Goal: Task Accomplishment & Management: Use online tool/utility

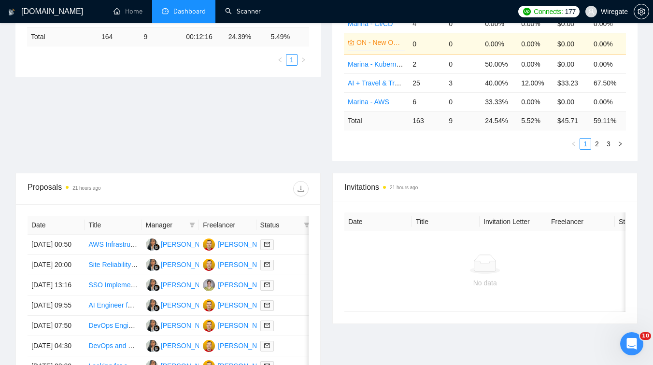
click at [252, 7] on link "Scanner" at bounding box center [243, 11] width 36 height 8
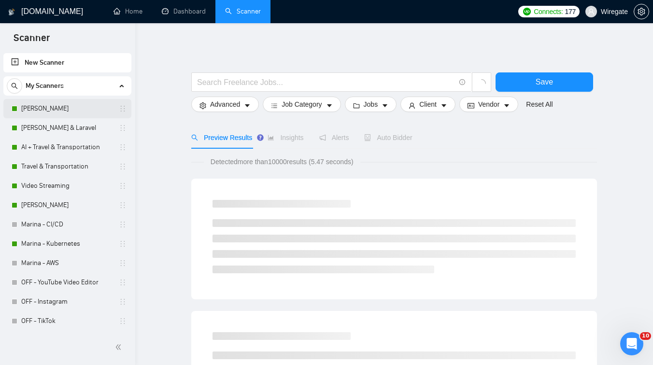
click at [43, 108] on link "[PERSON_NAME]" at bounding box center [67, 108] width 92 height 19
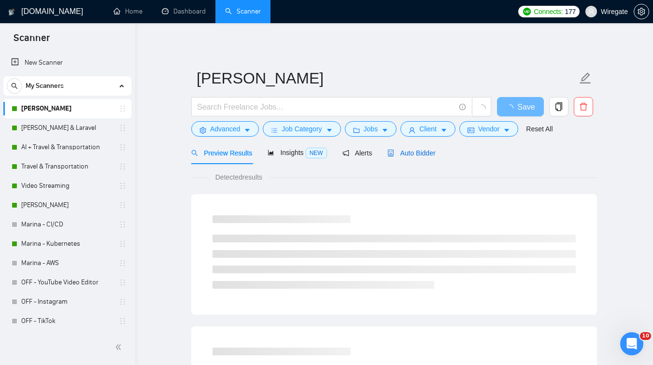
click at [397, 148] on div "Auto Bidder" at bounding box center [412, 153] width 48 height 11
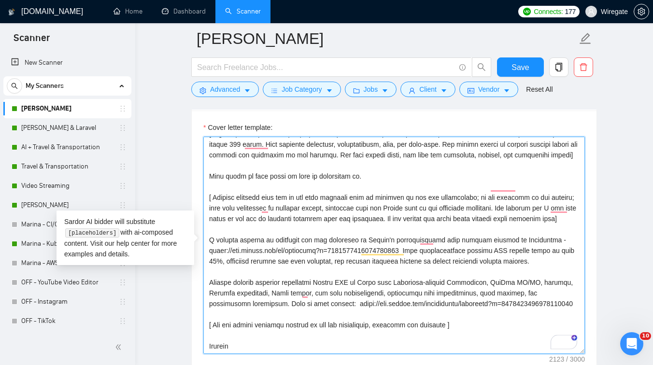
scroll to position [149, 0]
drag, startPoint x: 327, startPoint y: 217, endPoint x: 208, endPoint y: 219, distance: 118.9
click at [208, 219] on textarea "Cover letter template:" at bounding box center [394, 245] width 382 height 217
paste textarea "For one of our clients,"
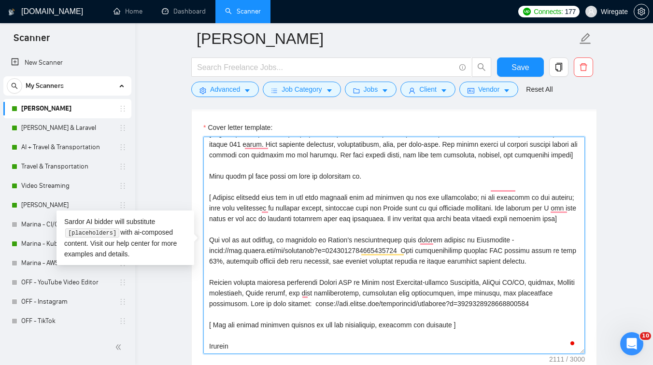
click at [318, 218] on textarea "Cover letter template:" at bounding box center [394, 245] width 382 height 217
click at [326, 217] on textarea "Cover letter template:" at bounding box center [394, 245] width 382 height 217
click at [273, 254] on textarea "Cover letter template:" at bounding box center [394, 245] width 382 height 217
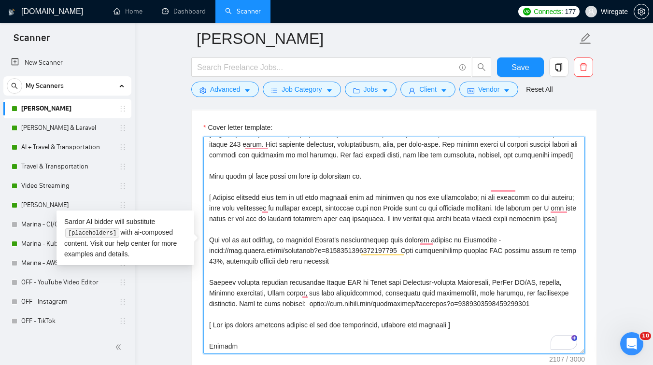
scroll to position [138, 0]
drag, startPoint x: 273, startPoint y: 254, endPoint x: 371, endPoint y: 239, distance: 98.2
click at [371, 250] on textarea "Cover letter template:" at bounding box center [394, 245] width 382 height 217
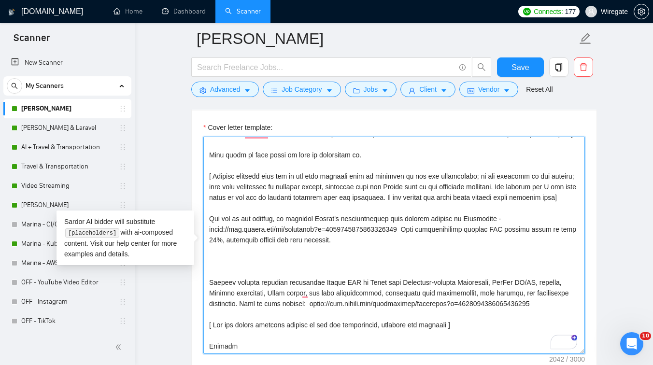
scroll to position [159, 0]
paste textarea "We also have tooling that allows us to configure a basic monitoring setup in ju…"
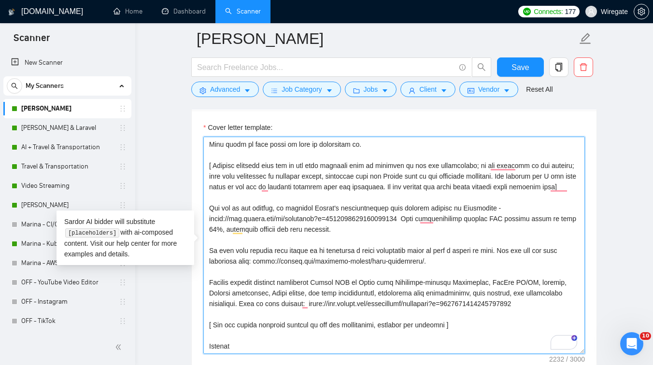
scroll to position [170, 0]
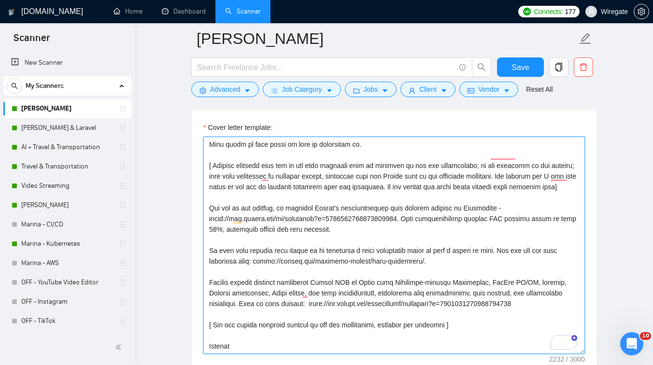
click at [375, 218] on textarea "Cover letter template:" at bounding box center [394, 245] width 382 height 217
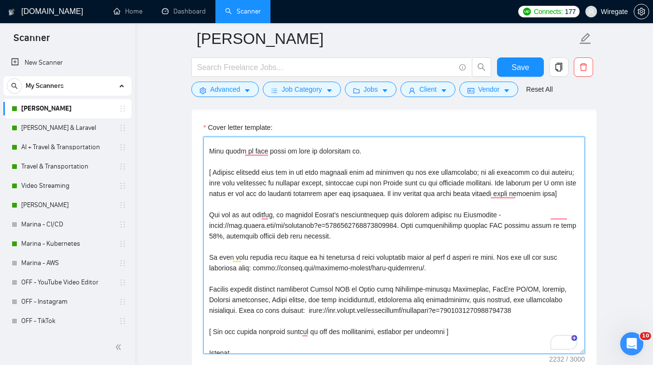
scroll to position [0, 0]
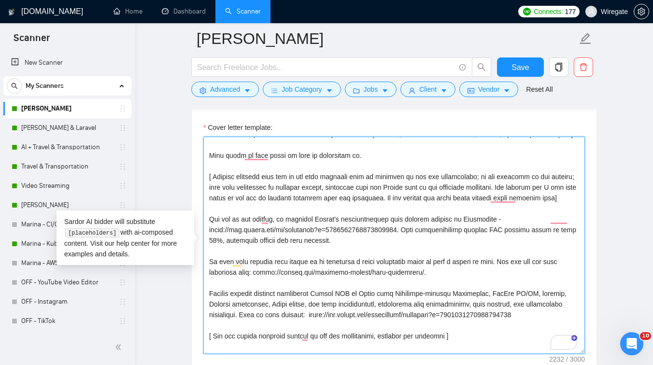
paste textarea "our specializatio"
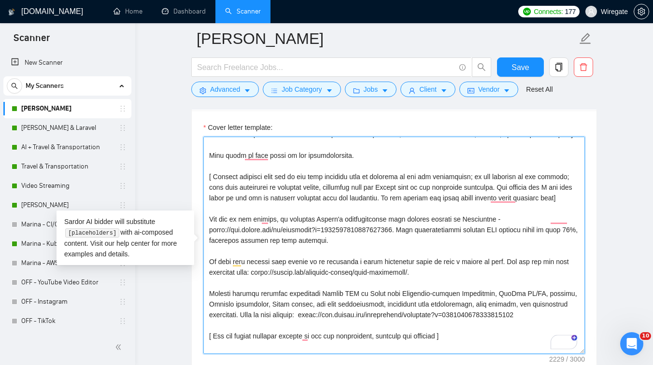
drag, startPoint x: 371, startPoint y: 178, endPoint x: 200, endPoint y: 174, distance: 171.1
click at [351, 180] on textarea "Cover letter template:" at bounding box center [394, 245] width 382 height 217
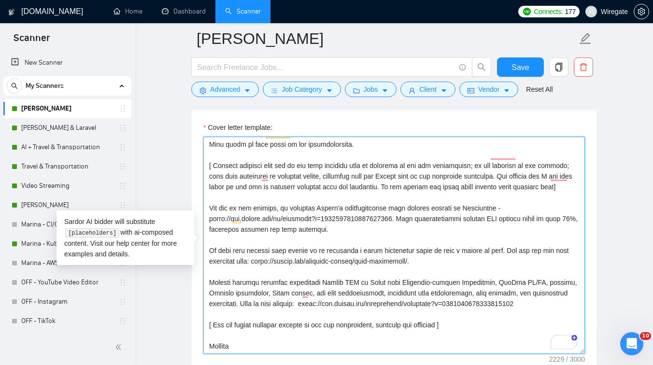
type textarea "[Lorem i dolorsit ametcons adipi eli seddoe't inci ut laboree dolo (ma ali en a…"
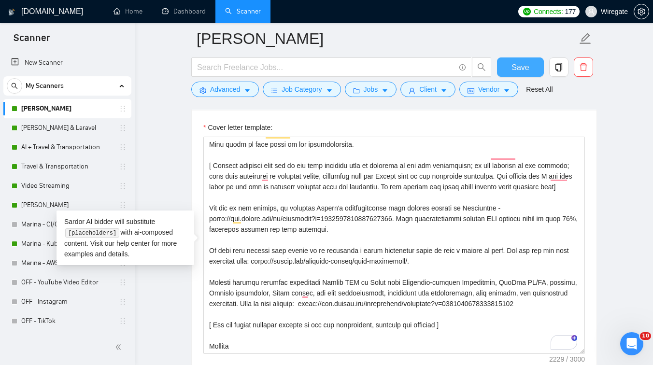
click at [515, 70] on span "Save" at bounding box center [520, 67] width 17 height 12
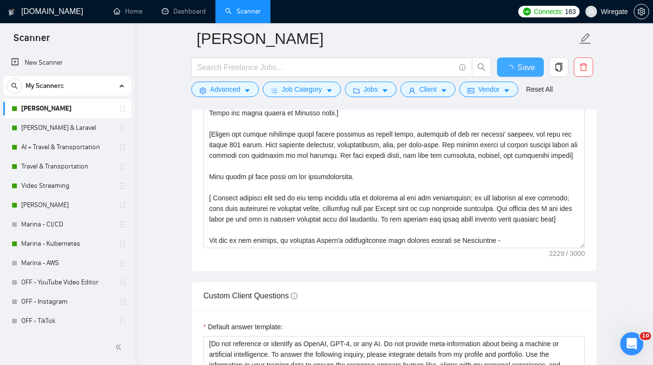
checkbox input "true"
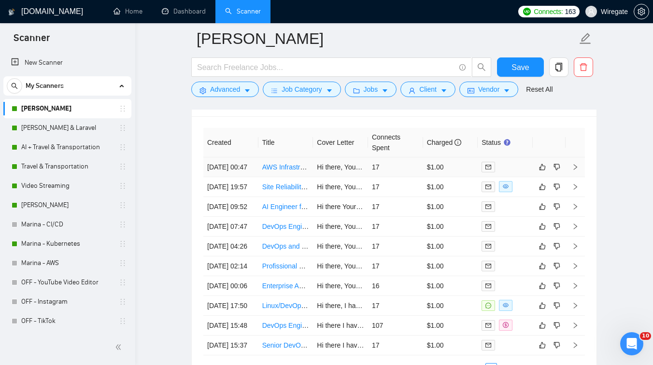
click at [320, 177] on td "Hi there, Your stack is very close to what we specialize in. A similar project …" at bounding box center [340, 168] width 55 height 20
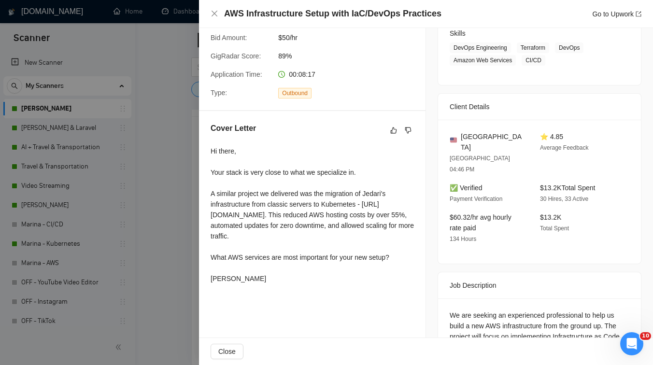
drag, startPoint x: 213, startPoint y: 273, endPoint x: 402, endPoint y: 274, distance: 188.9
click at [402, 274] on div "Hi there, Your stack is very close to what we specialize in. A similar project …" at bounding box center [312, 215] width 203 height 138
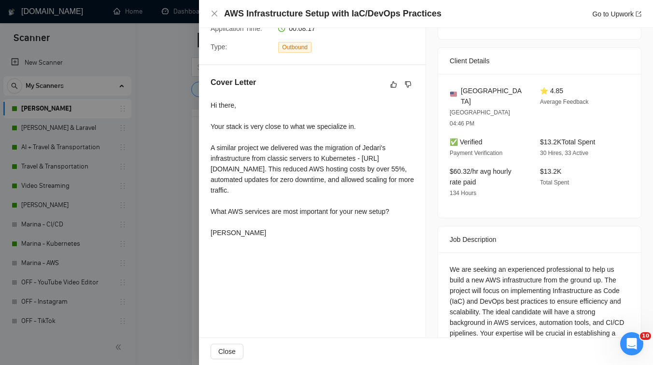
scroll to position [243, 0]
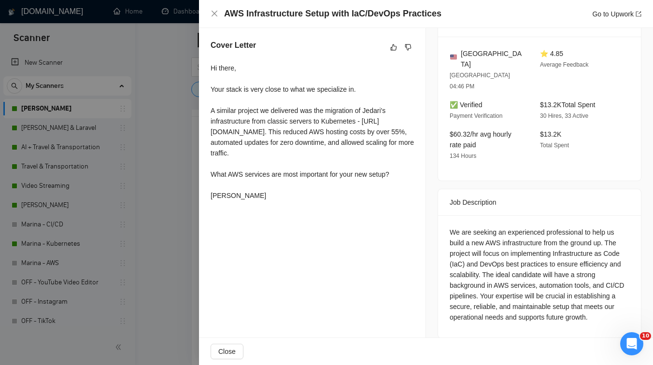
click at [200, 96] on div "Cover Letter Hi there, Your stack is very close to what we specialize in. A sim…" at bounding box center [312, 122] width 227 height 188
click at [173, 125] on div at bounding box center [326, 182] width 653 height 365
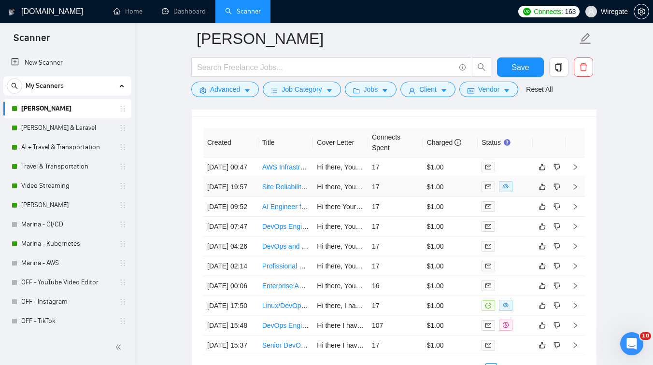
click at [330, 197] on td "Hi there, Your stack is very close to what we specialize in. We helped Jedari m…" at bounding box center [340, 187] width 55 height 20
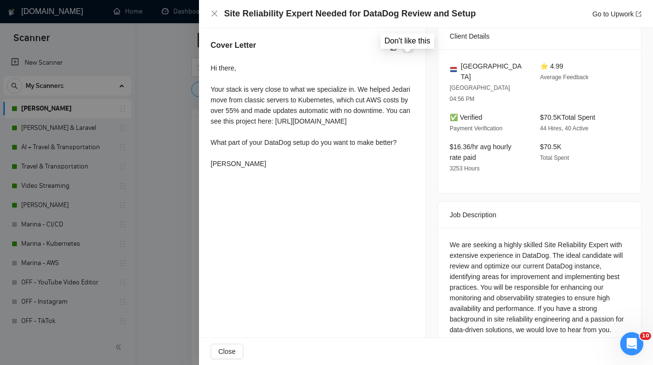
click at [410, 50] on icon "dislike" at bounding box center [408, 47] width 6 height 6
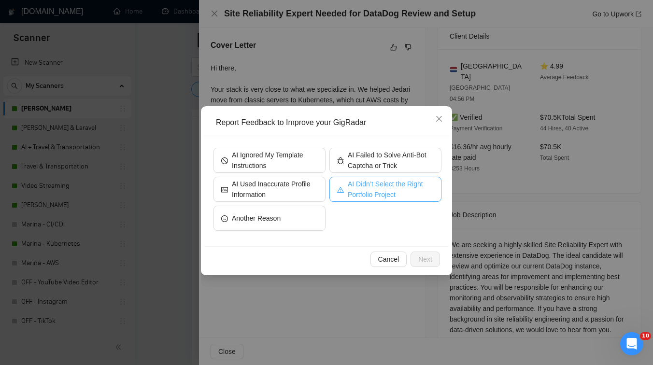
click at [381, 193] on span "AI Didn’t Select the Right Portfolio Project" at bounding box center [391, 189] width 86 height 21
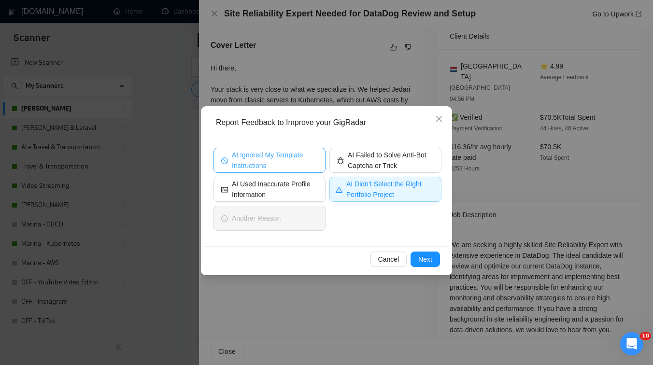
click at [312, 167] on span "AI Ignored My Template Instructions" at bounding box center [275, 160] width 86 height 21
click at [415, 202] on div "AI Didn’t Select the Right Portfolio Project" at bounding box center [386, 191] width 112 height 29
click at [417, 193] on span "AI Didn’t Select the Right Portfolio Project" at bounding box center [390, 189] width 89 height 21
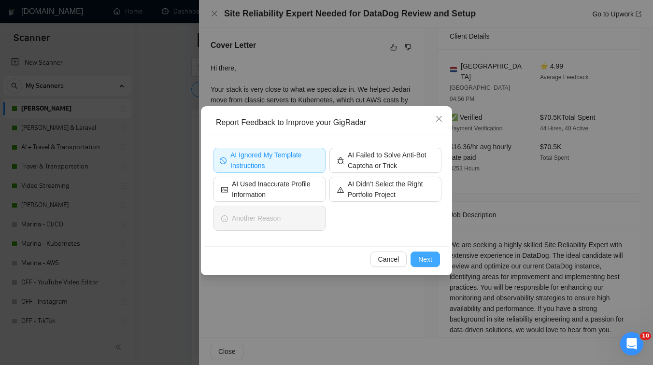
click at [425, 255] on span "Next" at bounding box center [425, 259] width 14 height 11
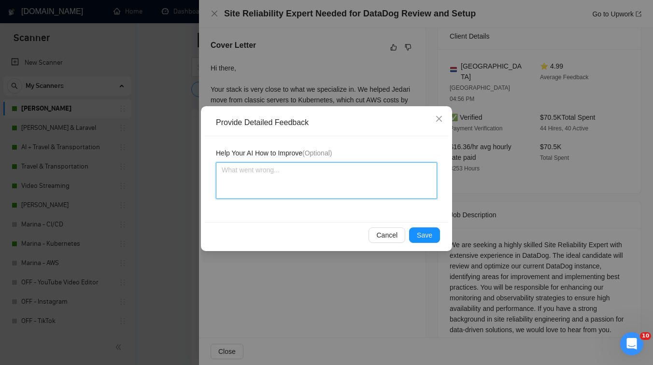
click at [288, 164] on textarea at bounding box center [326, 180] width 221 height 37
paste textarea "Which part of your Datadog configuration would you like to improve? I’m sure we…"
type textarea "Which part of your Datadog configuration would you like to improve? I’m sure we…"
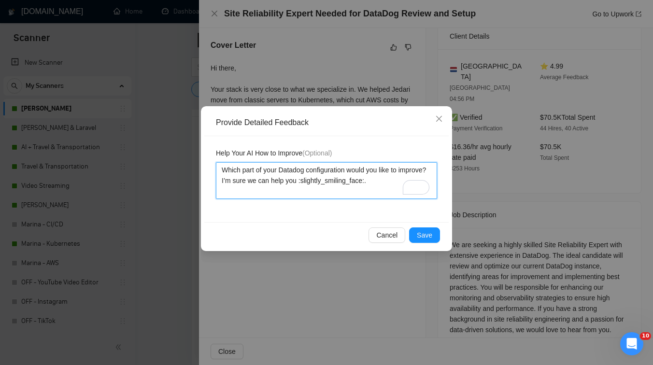
drag, startPoint x: 403, startPoint y: 180, endPoint x: 332, endPoint y: 180, distance: 70.1
click at [332, 180] on textarea "Which part of your Datadog configuration would you like to improve? I’m sure we…" at bounding box center [326, 180] width 221 height 37
type textarea "Which part of your Datadog configuration would you like to improve? I’m sure we…"
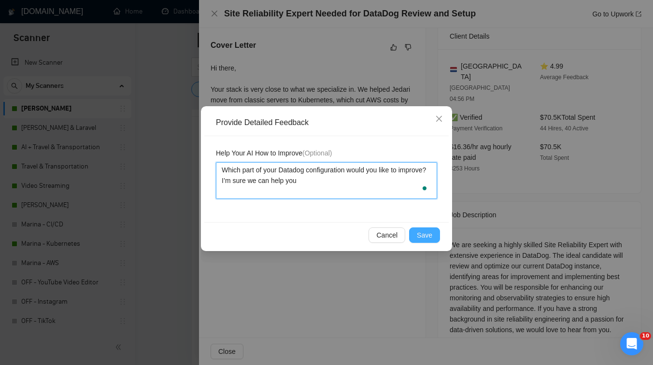
type textarea "Which part of your Datadog configuration would you like to improve? I’m sure we…"
click at [419, 234] on span "Save" at bounding box center [424, 235] width 15 height 11
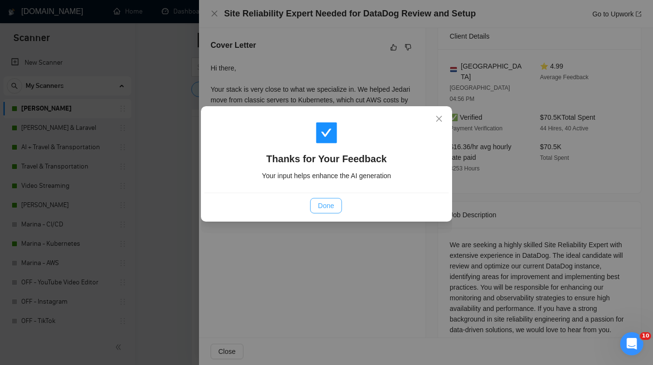
click at [330, 211] on span "Done" at bounding box center [326, 206] width 16 height 11
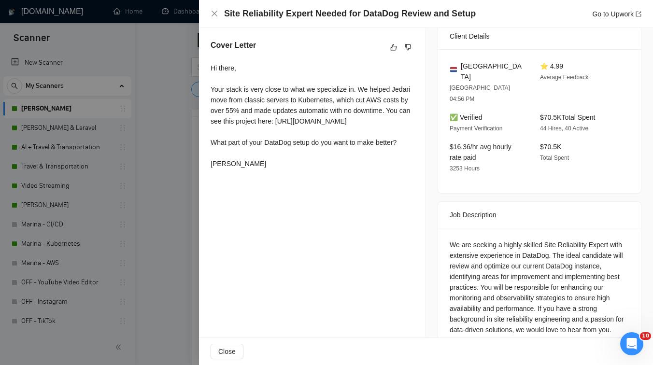
click at [164, 217] on div at bounding box center [326, 182] width 653 height 365
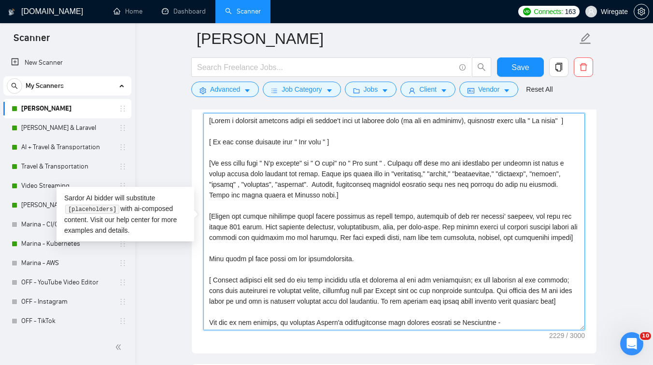
click at [323, 205] on textarea "Cover letter template:" at bounding box center [394, 221] width 382 height 217
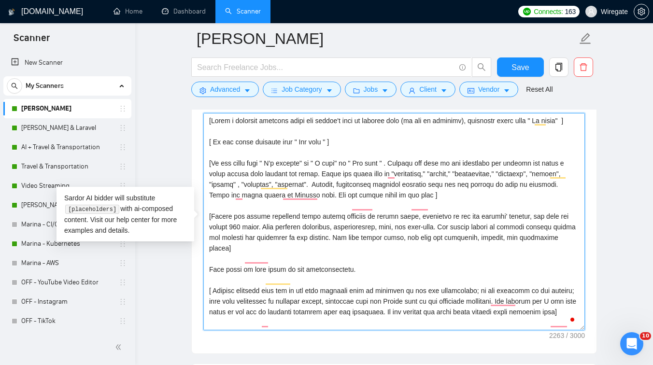
drag, startPoint x: 390, startPoint y: 205, endPoint x: 374, endPoint y: 205, distance: 16.4
click at [374, 205] on textarea "Cover letter template:" at bounding box center [394, 221] width 382 height 217
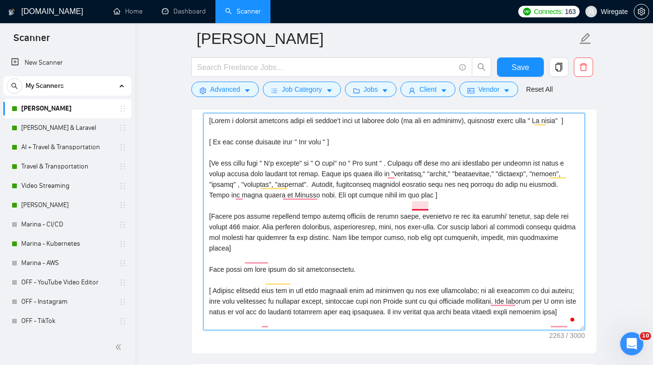
click at [421, 207] on textarea "Cover letter template:" at bounding box center [394, 221] width 382 height 217
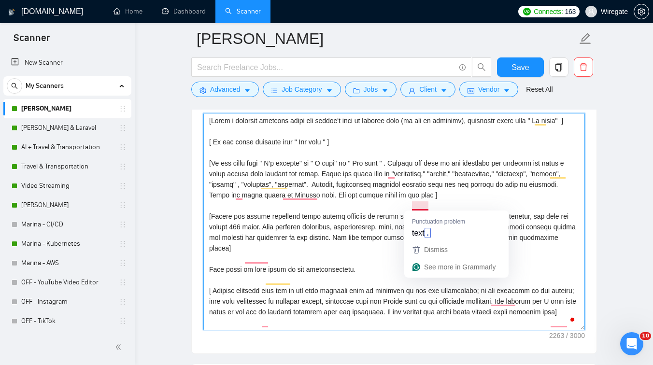
click at [425, 207] on textarea "Cover letter template:" at bounding box center [394, 221] width 382 height 217
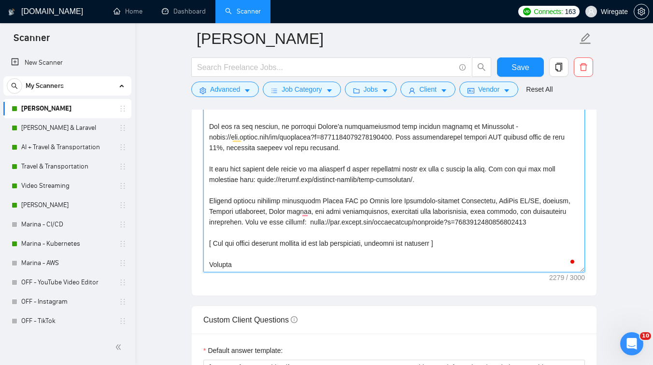
scroll to position [1136, 0]
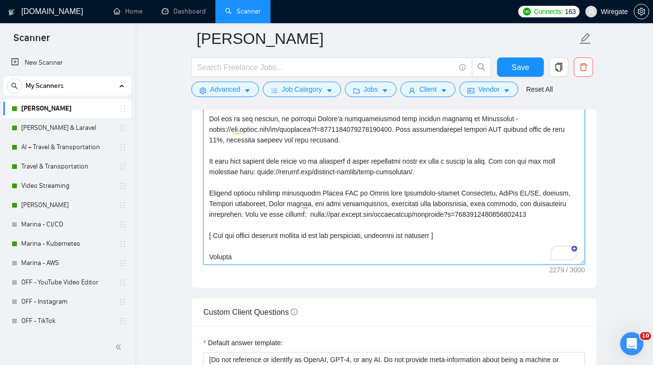
click at [309, 216] on textarea "Cover letter template:" at bounding box center [394, 155] width 382 height 217
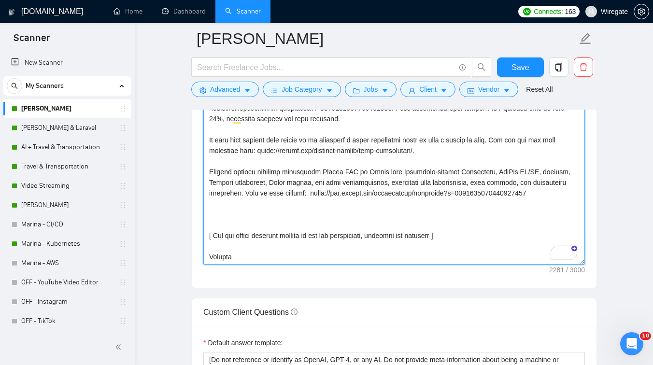
scroll to position [191, 0]
paste textarea "Which part of your Datadog configuration would you like to improve? I’m sure we…"
drag, startPoint x: 575, startPoint y: 218, endPoint x: 211, endPoint y: 213, distance: 363.4
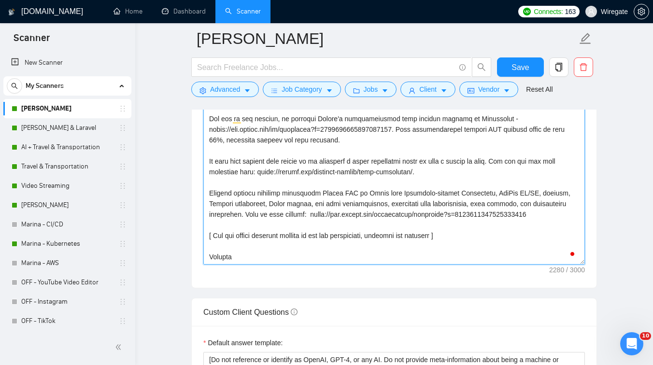
scroll to position [170, 0]
type textarea "[Lorem i dolorsit ametcons adipi eli seddoe't inci ut laboree dolo (ma ali en a…"
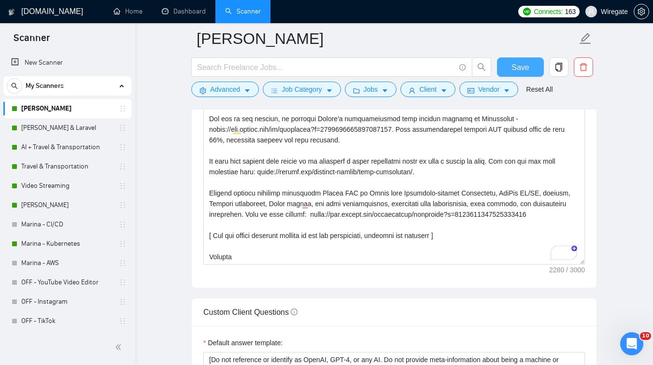
click at [510, 71] on button "Save" at bounding box center [520, 67] width 47 height 19
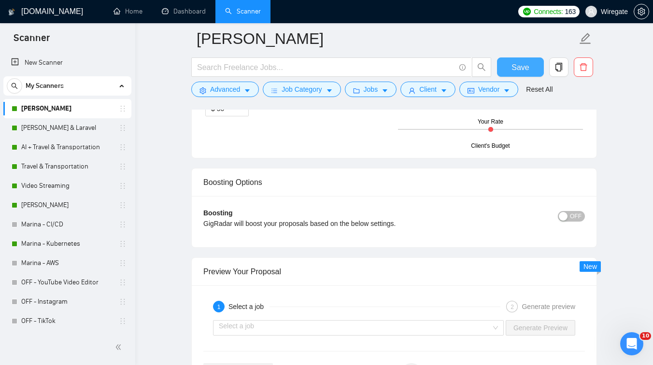
scroll to position [1739, 0]
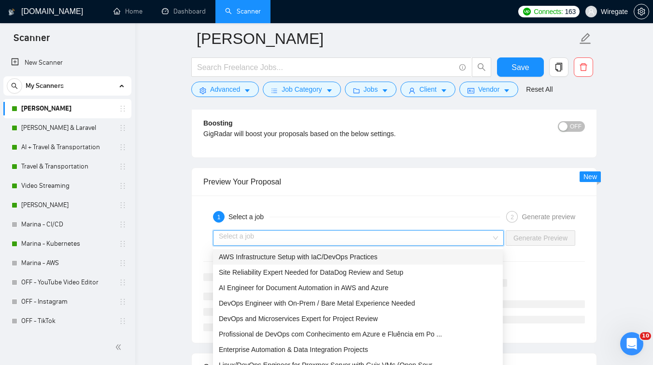
click at [297, 242] on input "search" at bounding box center [355, 238] width 273 height 14
click at [294, 259] on span "AWS Infrastructure Setup with IaC/DevOps Practices" at bounding box center [298, 257] width 159 height 8
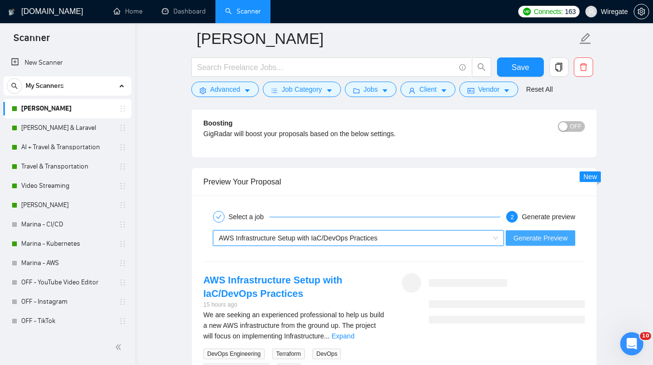
click at [550, 243] on span "Generate Preview" at bounding box center [541, 238] width 54 height 11
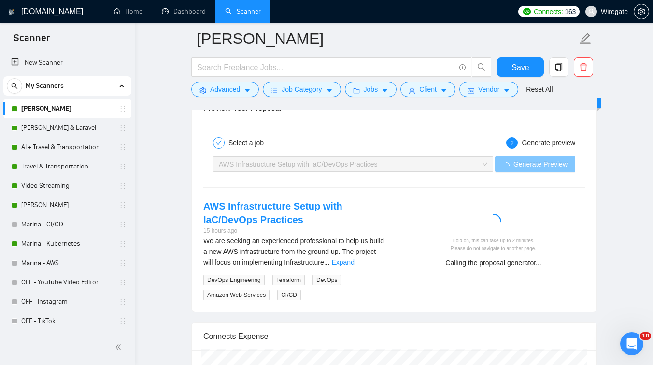
scroll to position [1834, 0]
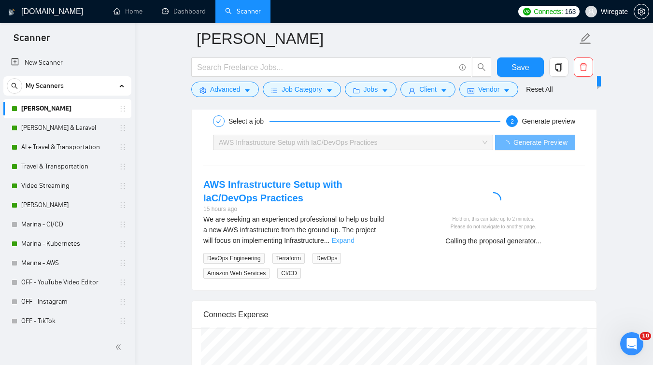
click at [354, 239] on link "Expand" at bounding box center [342, 241] width 23 height 8
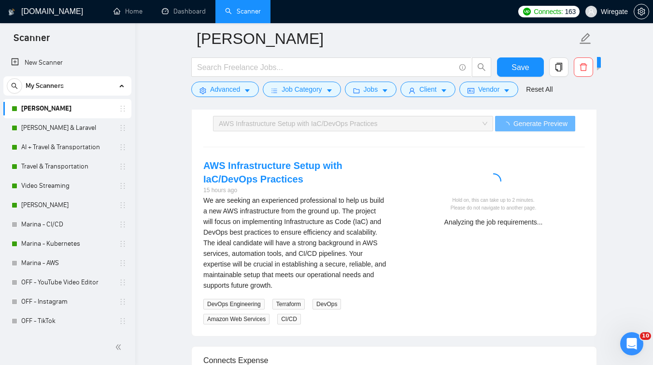
scroll to position [1857, 0]
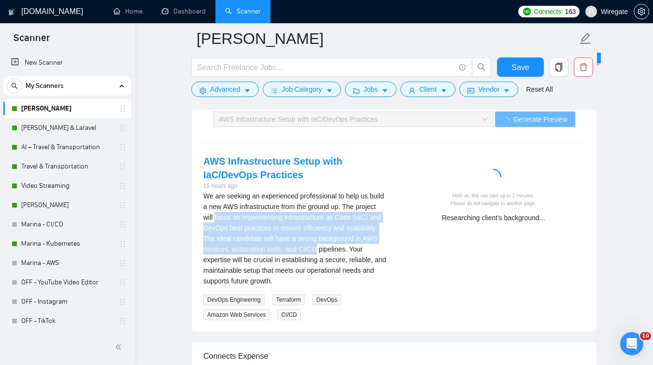
drag, startPoint x: 239, startPoint y: 219, endPoint x: 383, endPoint y: 252, distance: 147.6
click at [383, 252] on div "We are seeking an experienced professional to help us build a new AWS infrastru…" at bounding box center [294, 239] width 183 height 96
click at [373, 251] on div "We are seeking an experienced professional to help us build a new AWS infrastru…" at bounding box center [294, 239] width 183 height 96
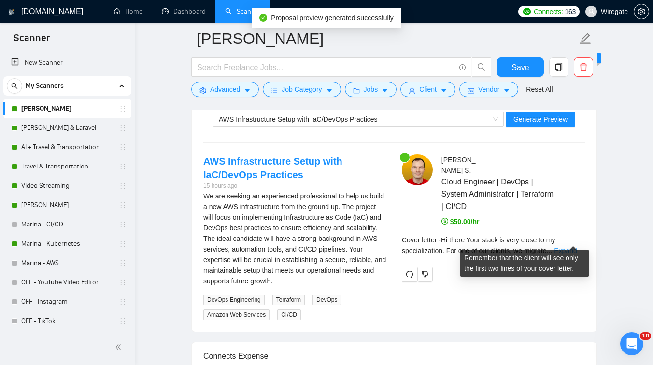
click at [573, 247] on link "Expand" at bounding box center [565, 251] width 23 height 8
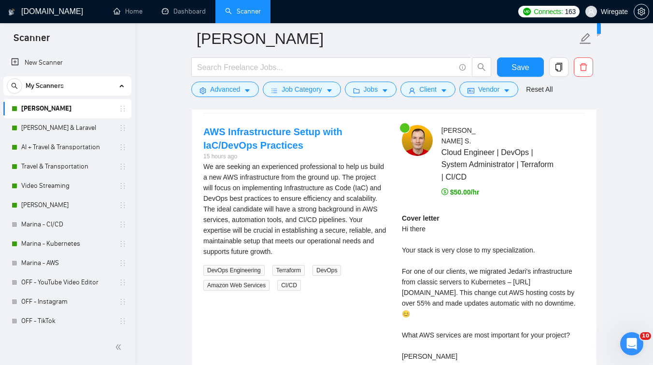
scroll to position [1889, 0]
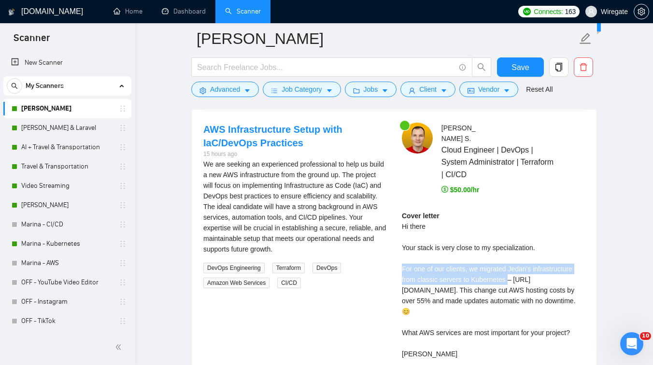
drag, startPoint x: 400, startPoint y: 259, endPoint x: 513, endPoint y: 268, distance: 113.0
click at [513, 268] on div "[PERSON_NAME] Cloud Engineer | DevOps | System Administrator | Terraform | CI/C…" at bounding box center [493, 254] width 199 height 262
click at [500, 290] on div "Cover letter Hi there Your stack is very close to my specialization. For one of…" at bounding box center [493, 285] width 183 height 149
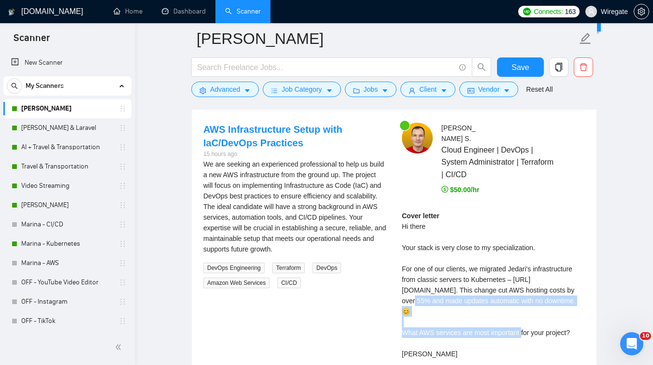
drag, startPoint x: 500, startPoint y: 290, endPoint x: 468, endPoint y: 314, distance: 39.8
click at [468, 314] on div "Cover letter Hi there Your stack is very close to my specialization. For one of…" at bounding box center [493, 285] width 183 height 149
click at [456, 316] on div "Cover letter Hi there Your stack is very close to my specialization. For one of…" at bounding box center [493, 285] width 183 height 149
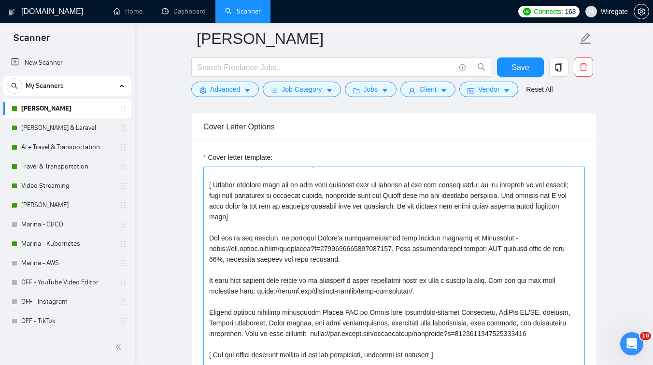
scroll to position [1021, 0]
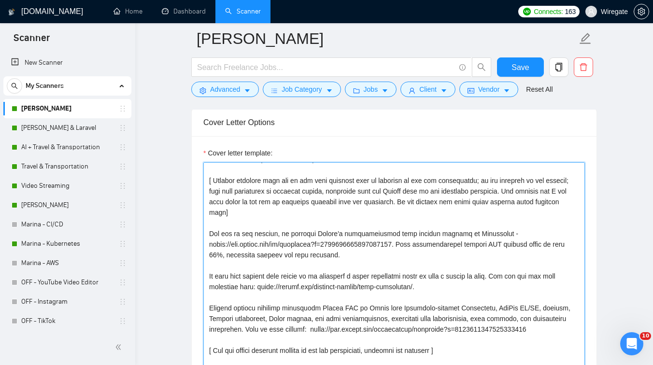
click at [209, 265] on textarea "Cover letter template:" at bounding box center [394, 270] width 382 height 217
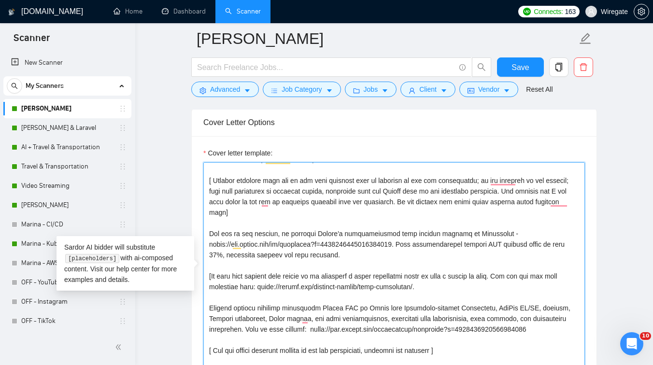
scroll to position [170, 0]
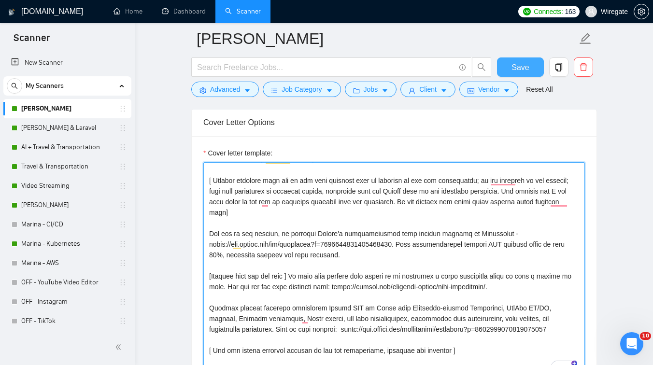
type textarea "[Lorem i dolorsit ametcons adipi eli seddoe't inci ut laboree dolo (ma ali en a…"
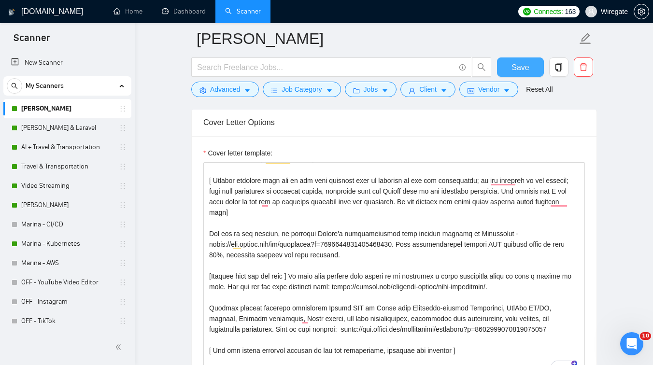
click at [518, 75] on button "Save" at bounding box center [520, 67] width 47 height 19
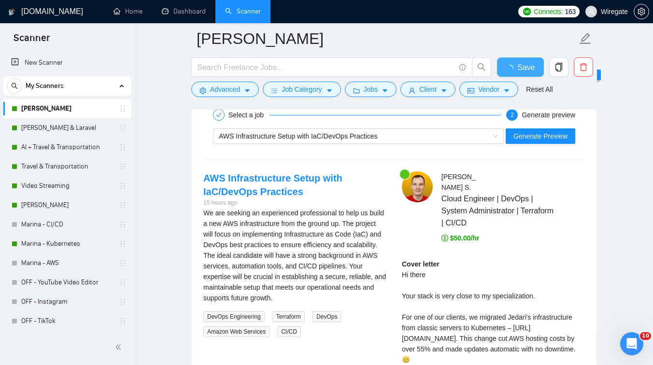
checkbox input "true"
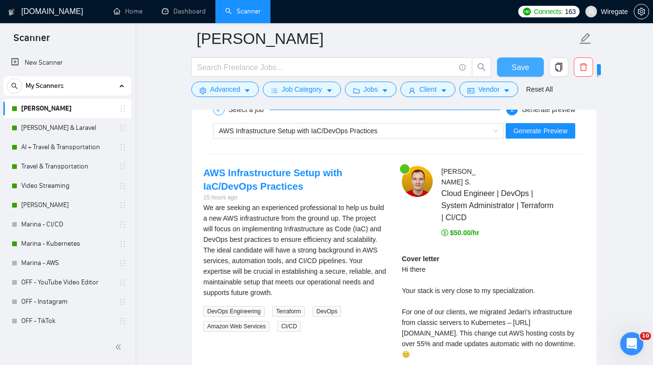
scroll to position [1825, 0]
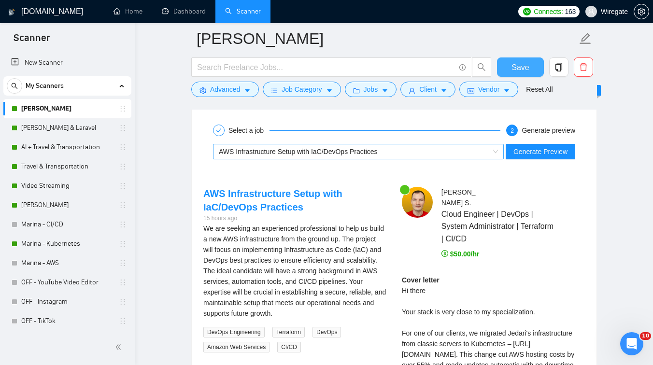
click at [388, 153] on div "AWS Infrastructure Setup with IaC/DevOps Practices" at bounding box center [354, 151] width 271 height 14
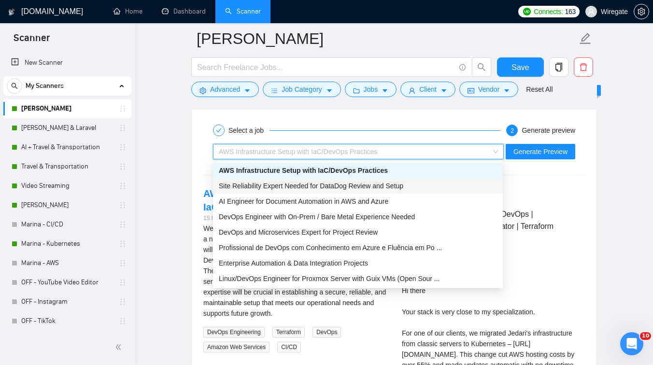
click at [309, 186] on span "Site Reliability Expert Needed for DataDog Review and Setup" at bounding box center [311, 186] width 185 height 8
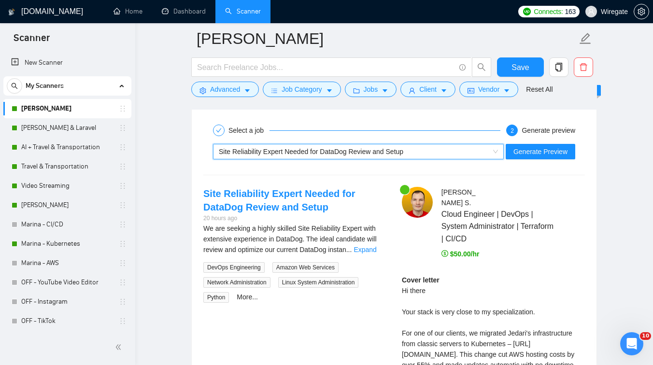
click at [343, 158] on div "Site Reliability Expert Needed for DataDog Review and Setup" at bounding box center [354, 151] width 271 height 14
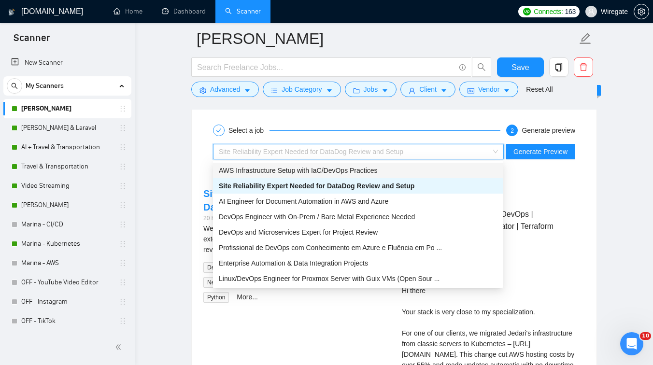
click at [461, 125] on div "Select a job" at bounding box center [357, 131] width 288 height 12
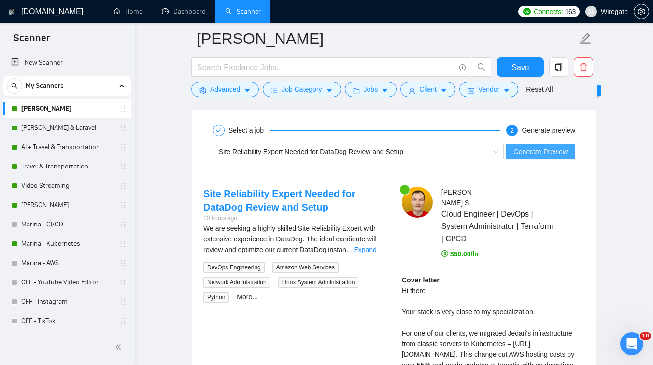
click at [545, 146] on span "Generate Preview" at bounding box center [541, 151] width 54 height 11
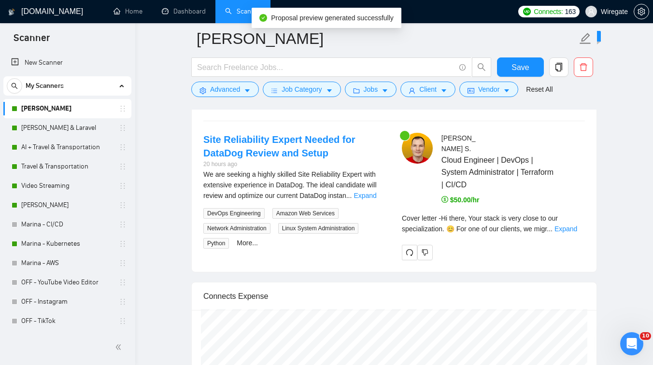
scroll to position [1884, 0]
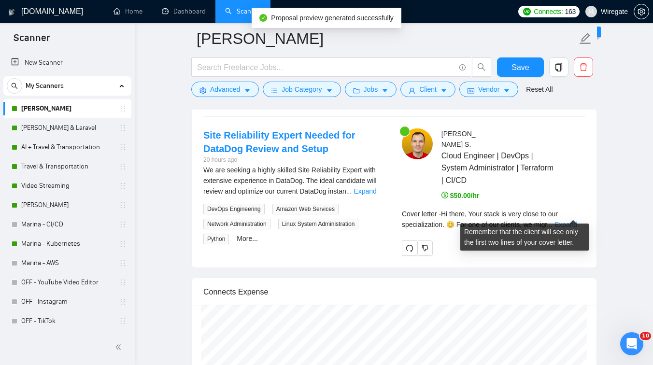
click at [572, 221] on link "Expand" at bounding box center [566, 225] width 23 height 8
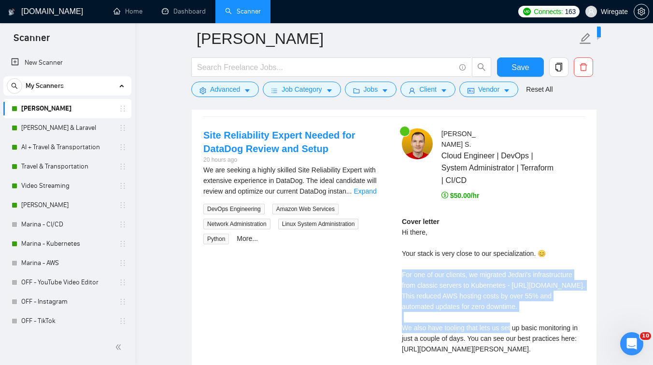
drag, startPoint x: 400, startPoint y: 261, endPoint x: 443, endPoint y: 315, distance: 68.4
click at [443, 315] on div "[PERSON_NAME] Cloud Engineer | DevOps | System Administrator | Terraform | CI/C…" at bounding box center [493, 276] width 199 height 294
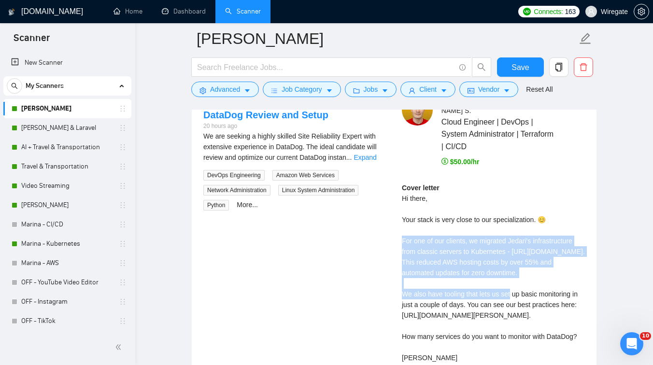
scroll to position [1925, 0]
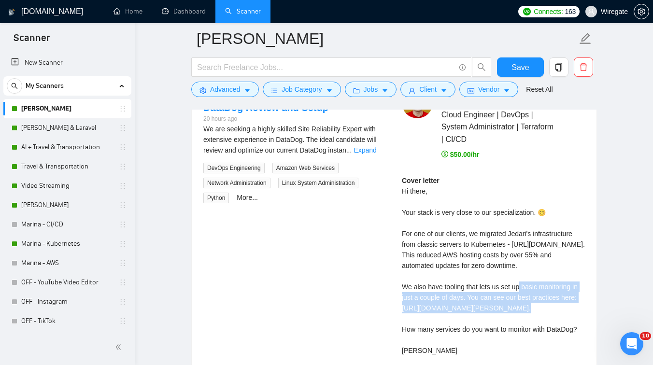
drag, startPoint x: 408, startPoint y: 300, endPoint x: 564, endPoint y: 313, distance: 156.6
click at [564, 313] on div "Cover letter Hi there, Your stack is very close to our specialization. 😊 For on…" at bounding box center [493, 265] width 183 height 181
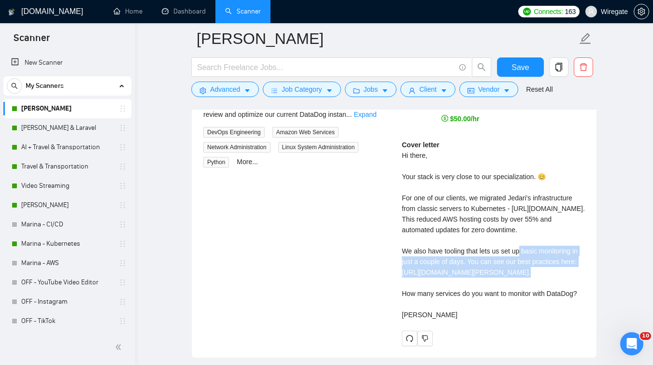
click at [492, 306] on div "Cover letter Hi there, Your stack is very close to our specialization. 😊 For on…" at bounding box center [493, 230] width 183 height 181
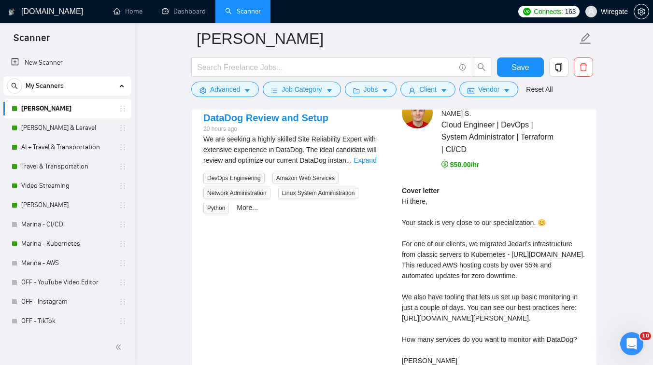
scroll to position [1912, 0]
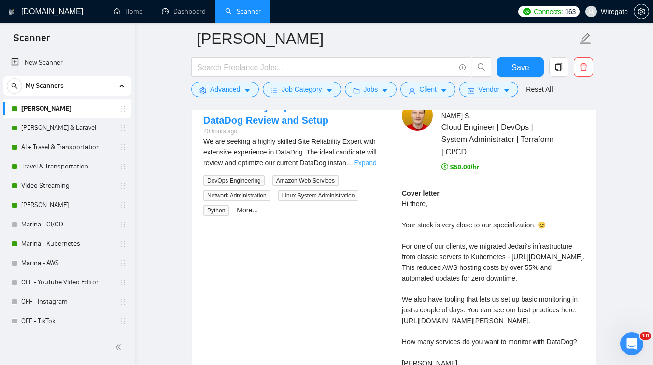
click at [373, 161] on link "Expand" at bounding box center [365, 163] width 23 height 8
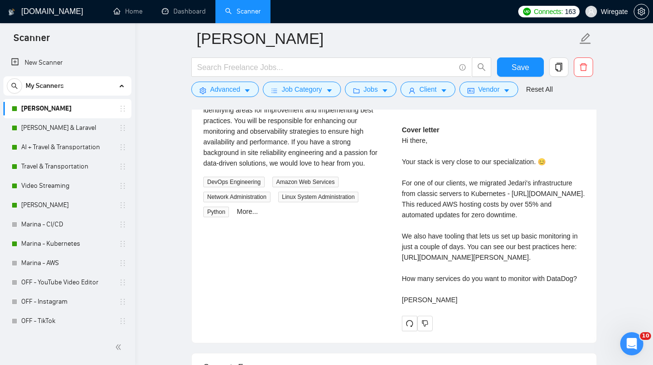
scroll to position [1964, 0]
